Goal: Find specific page/section: Find specific page/section

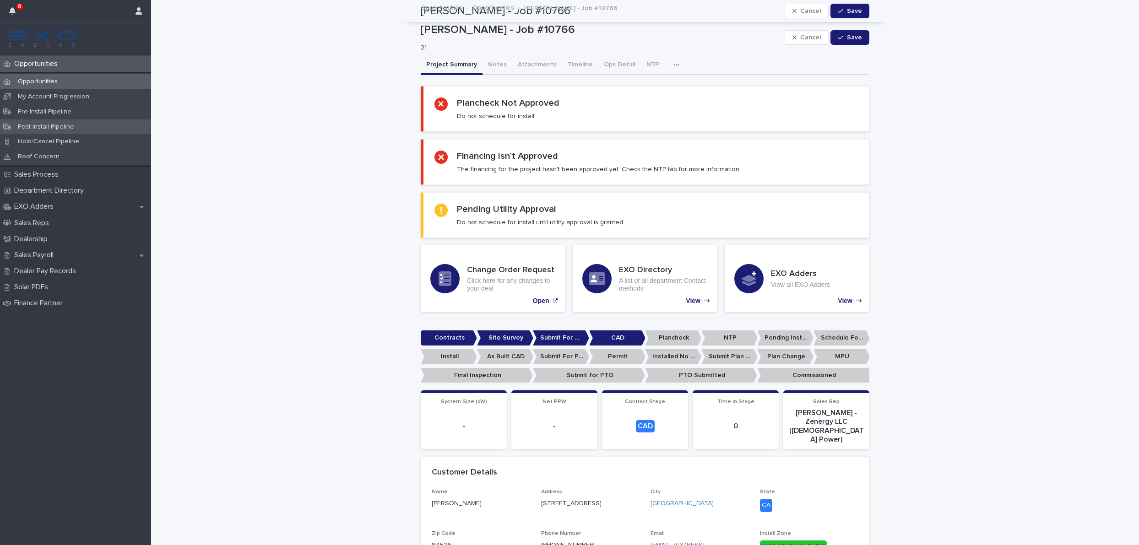
scroll to position [213, 0]
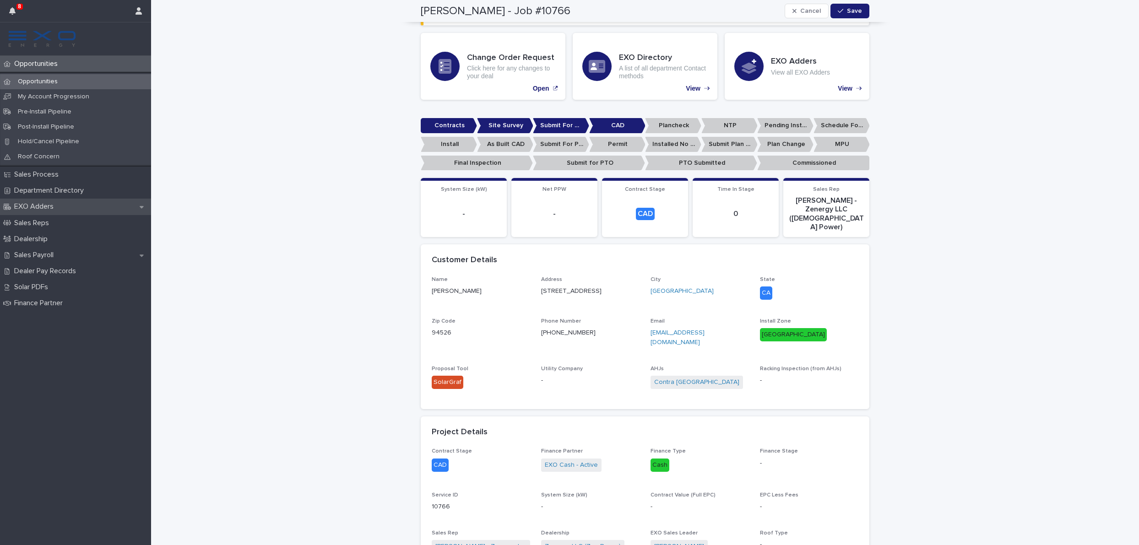
click at [58, 210] on p "EXO Adders" at bounding box center [36, 206] width 50 height 9
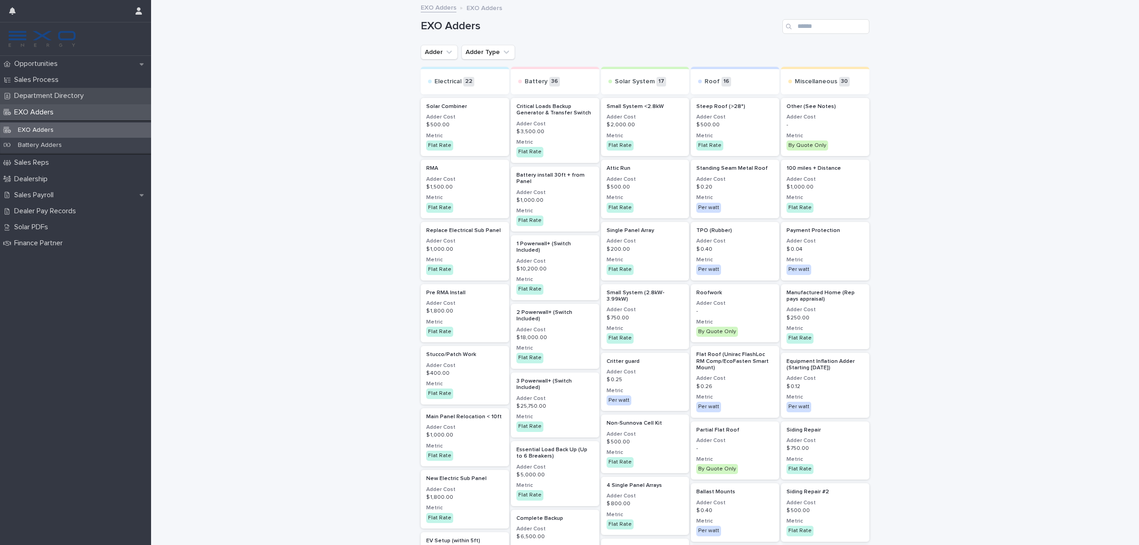
click at [73, 94] on p "Department Directory" at bounding box center [51, 96] width 81 height 9
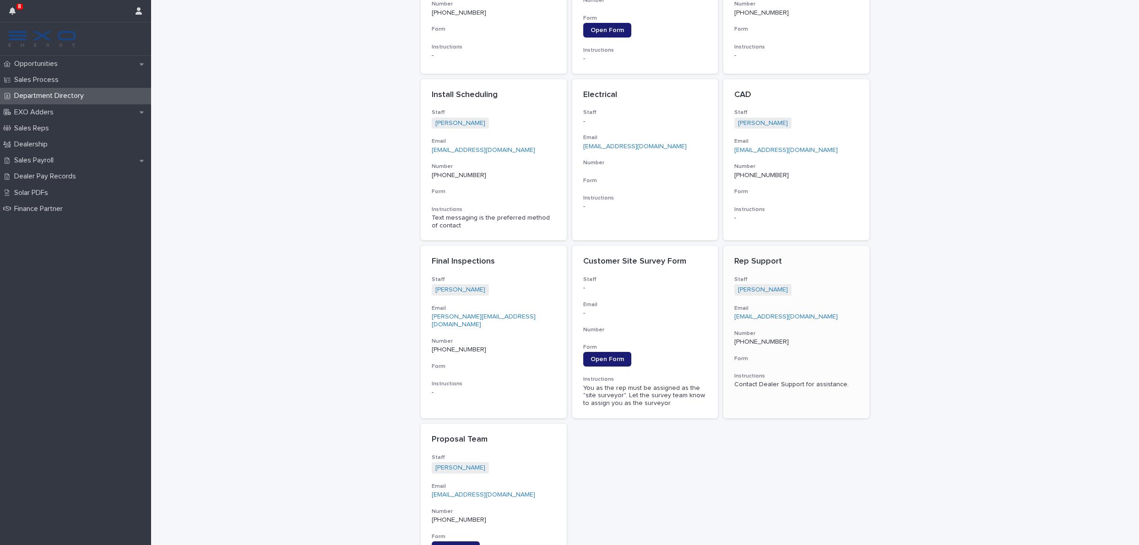
scroll to position [543, 0]
